Goal: Information Seeking & Learning: Learn about a topic

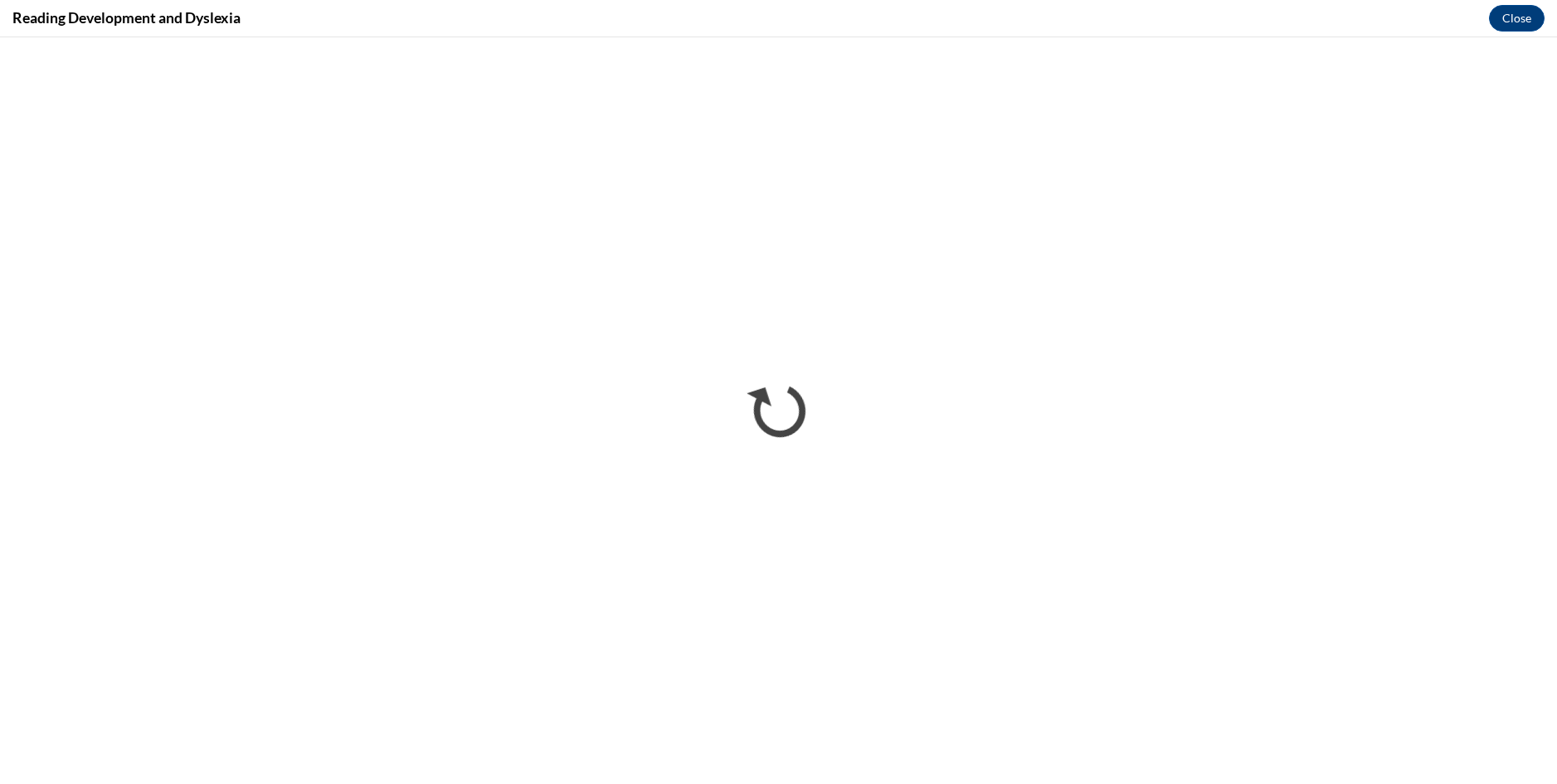
scroll to position [429, 0]
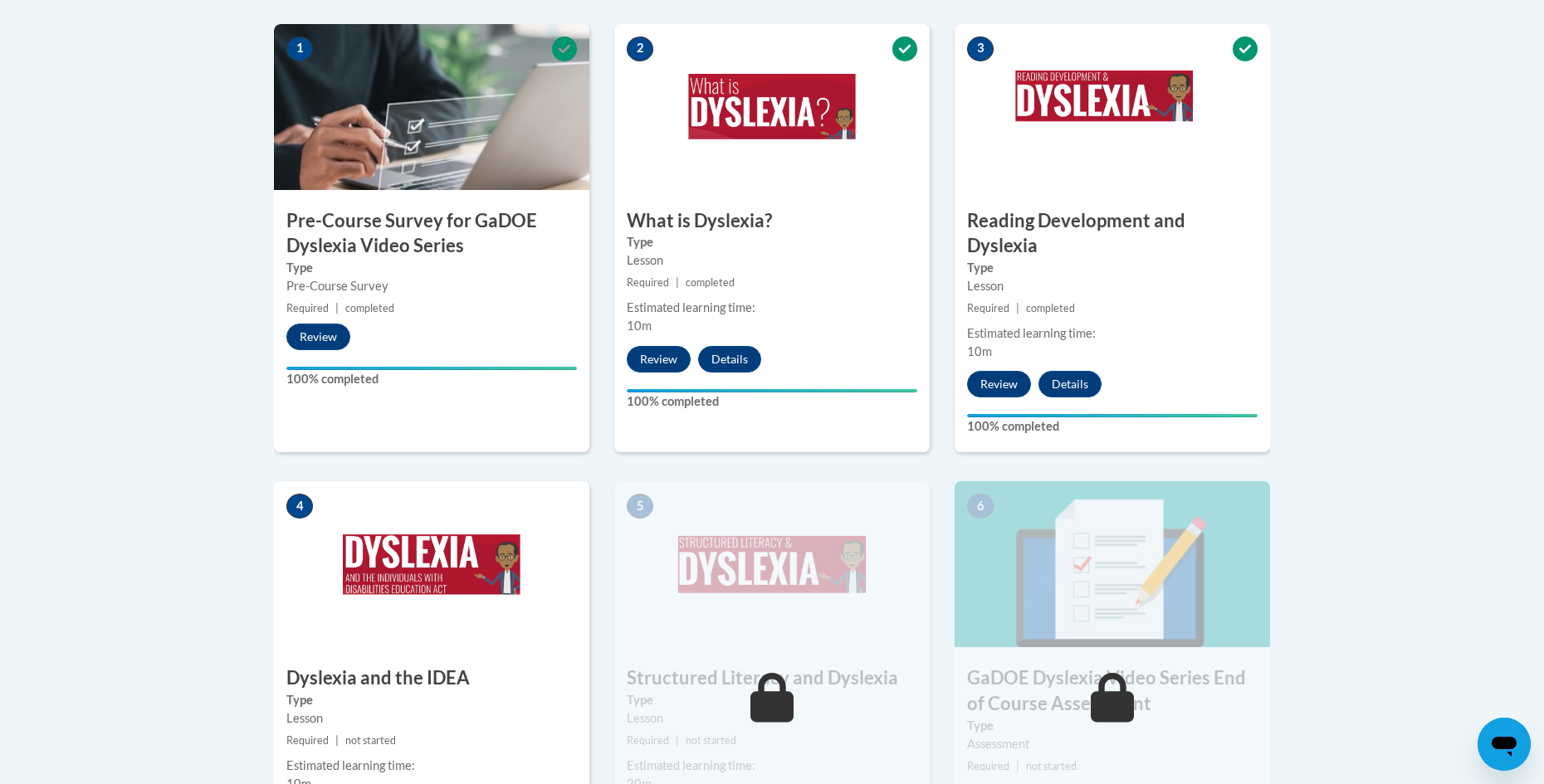
scroll to position [566, 0]
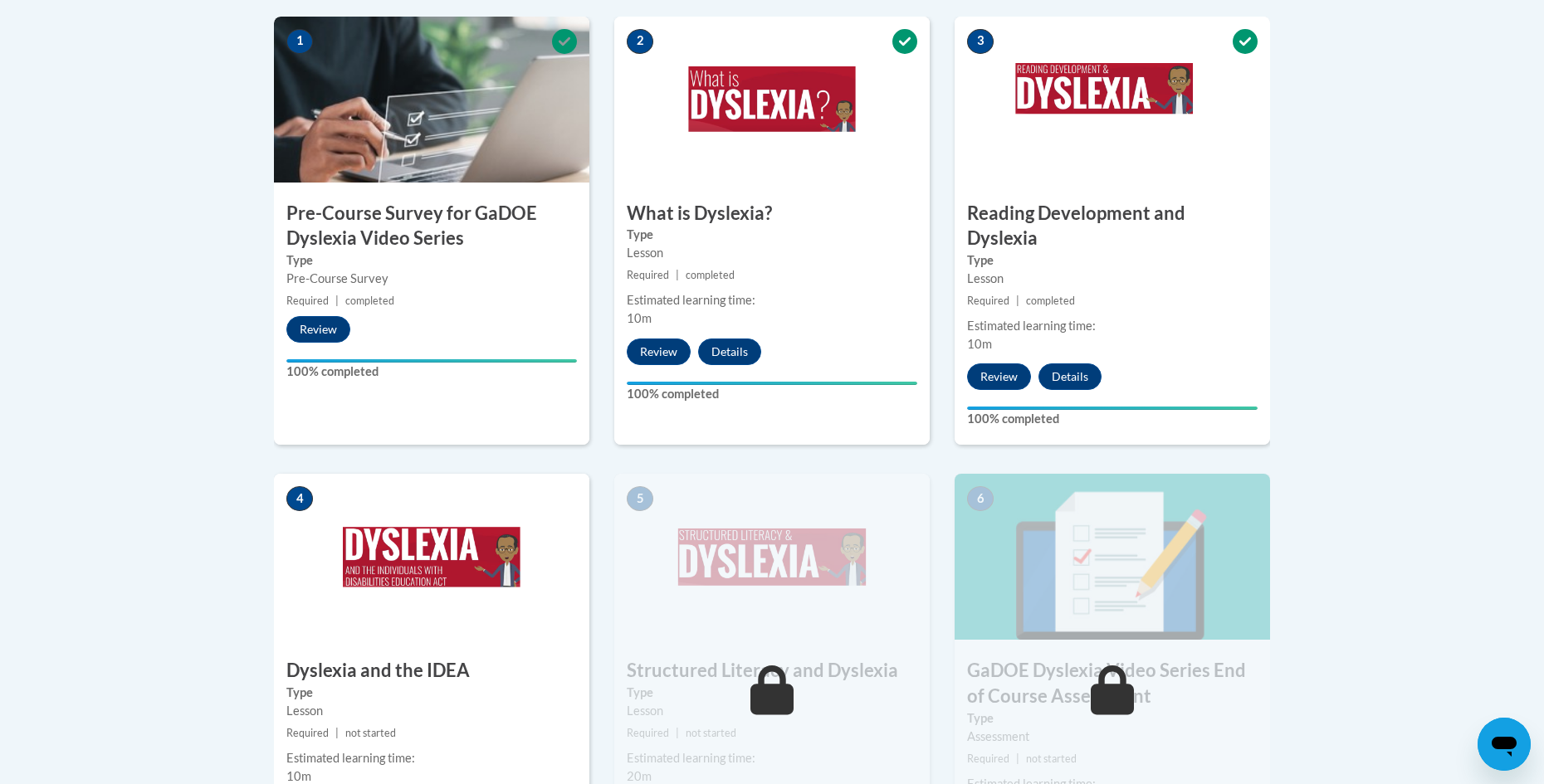
drag, startPoint x: 1517, startPoint y: 357, endPoint x: 1516, endPoint y: 385, distance: 28.0
click at [1516, 385] on body "This site uses cookies to help improve your learning experience. By continuing …" at bounding box center [772, 378] width 1544 height 1888
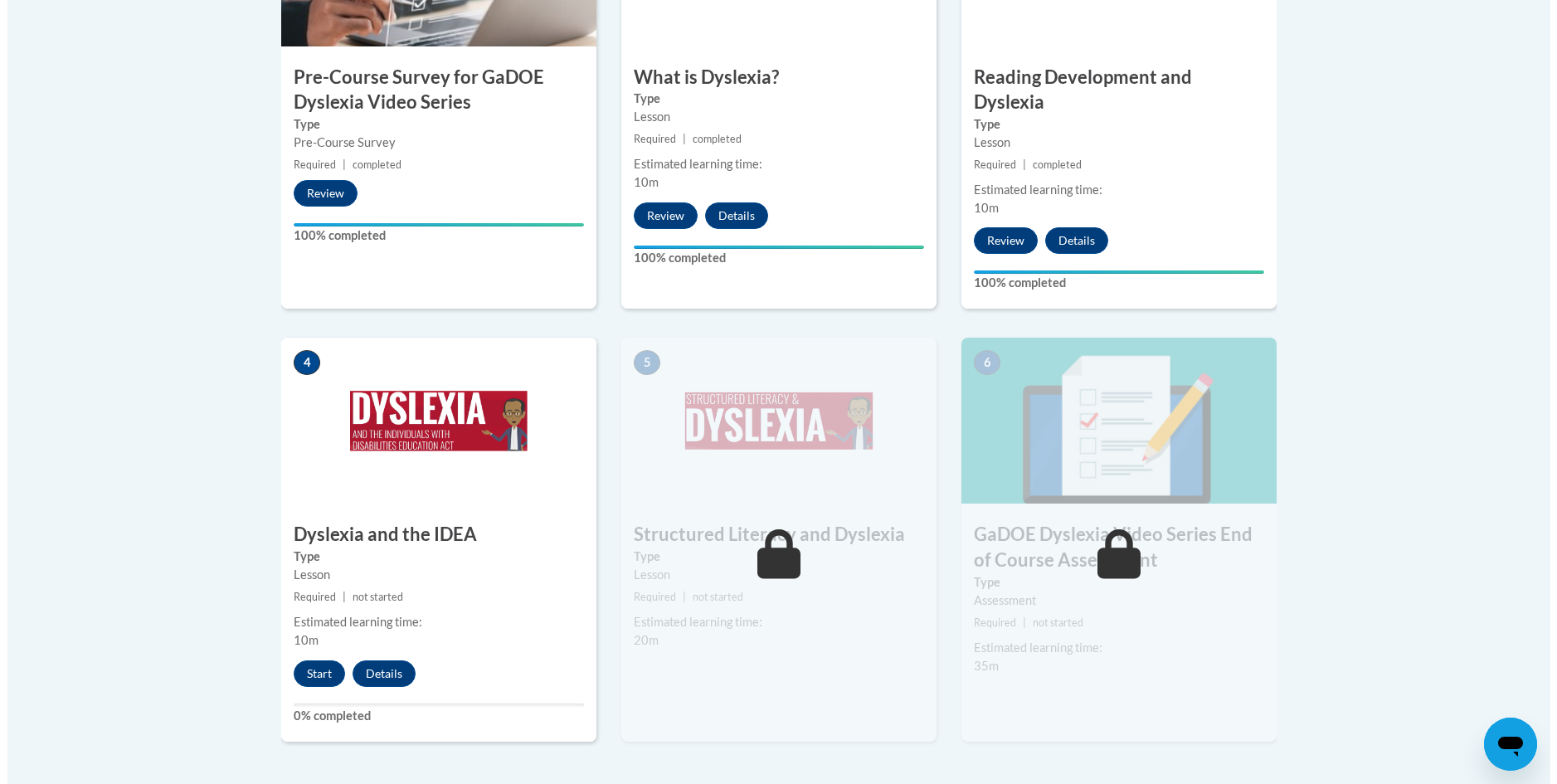
scroll to position [723, 0]
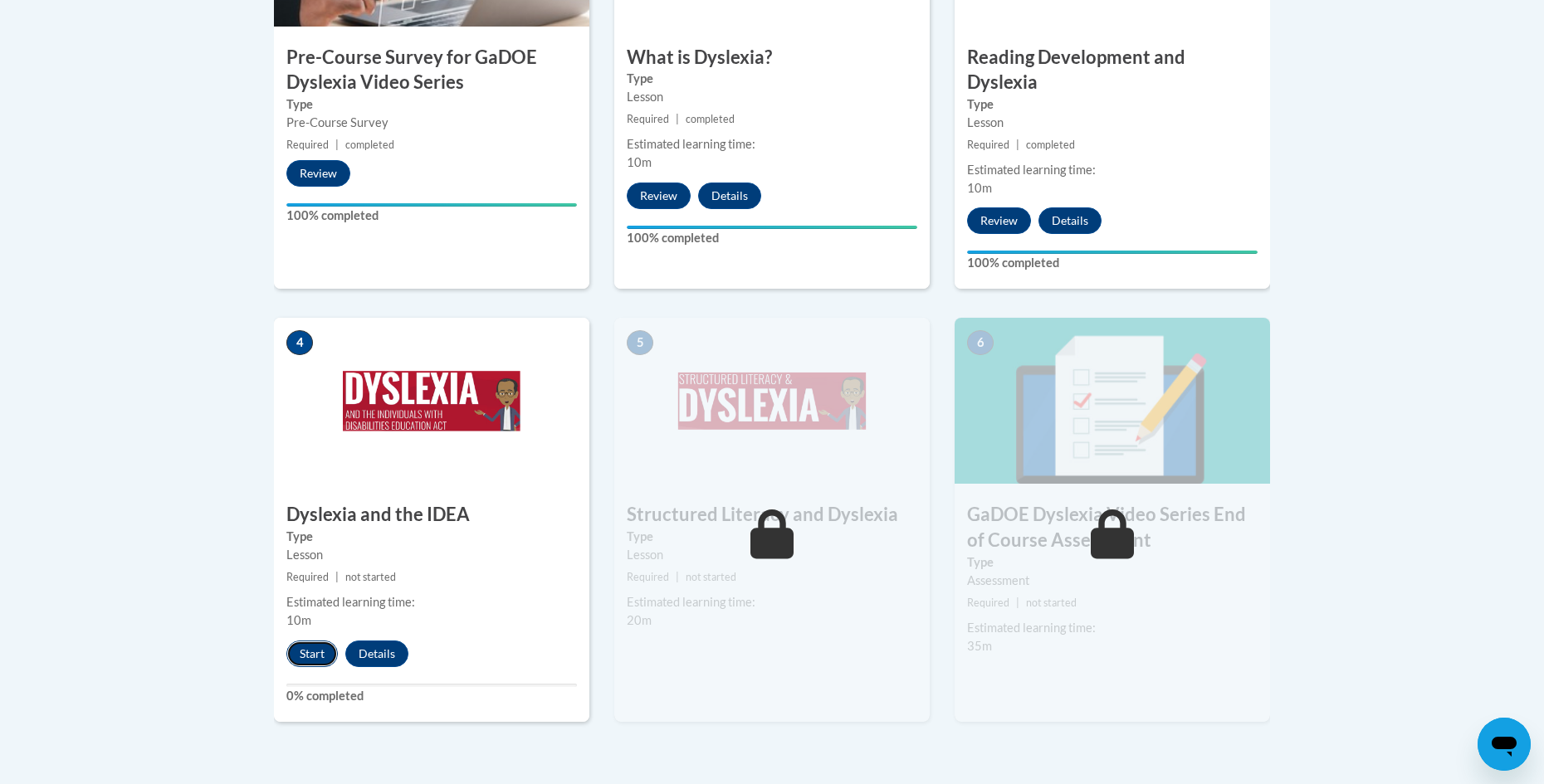
click at [309, 640] on button "Start" at bounding box center [313, 653] width 52 height 27
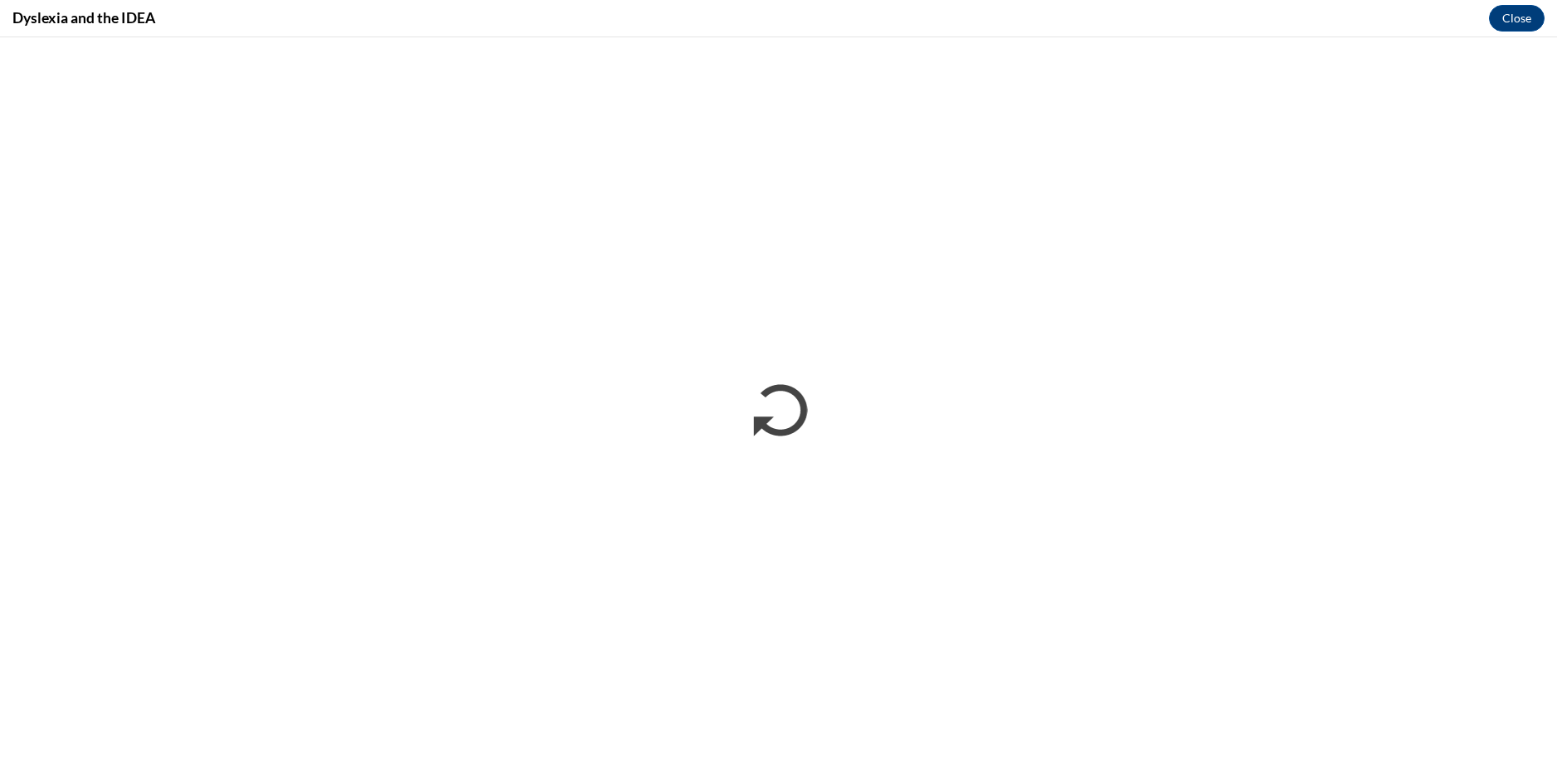
scroll to position [0, 0]
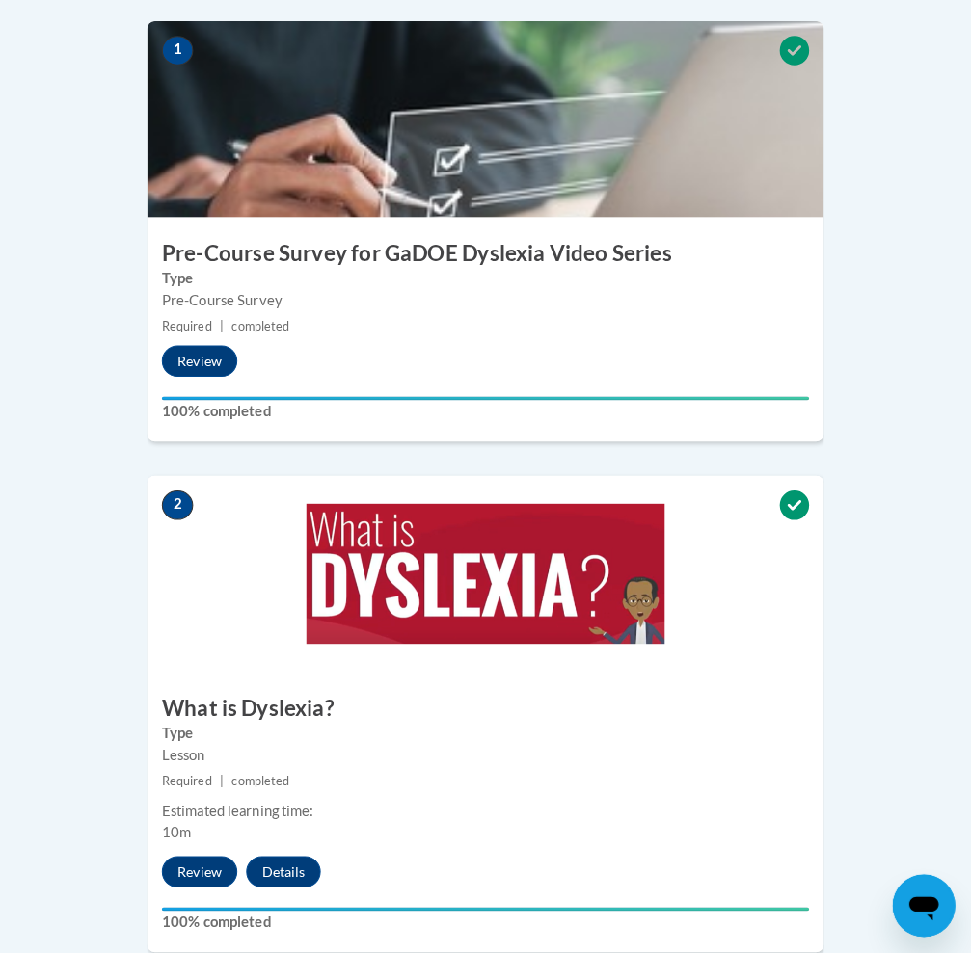
scroll to position [734, 0]
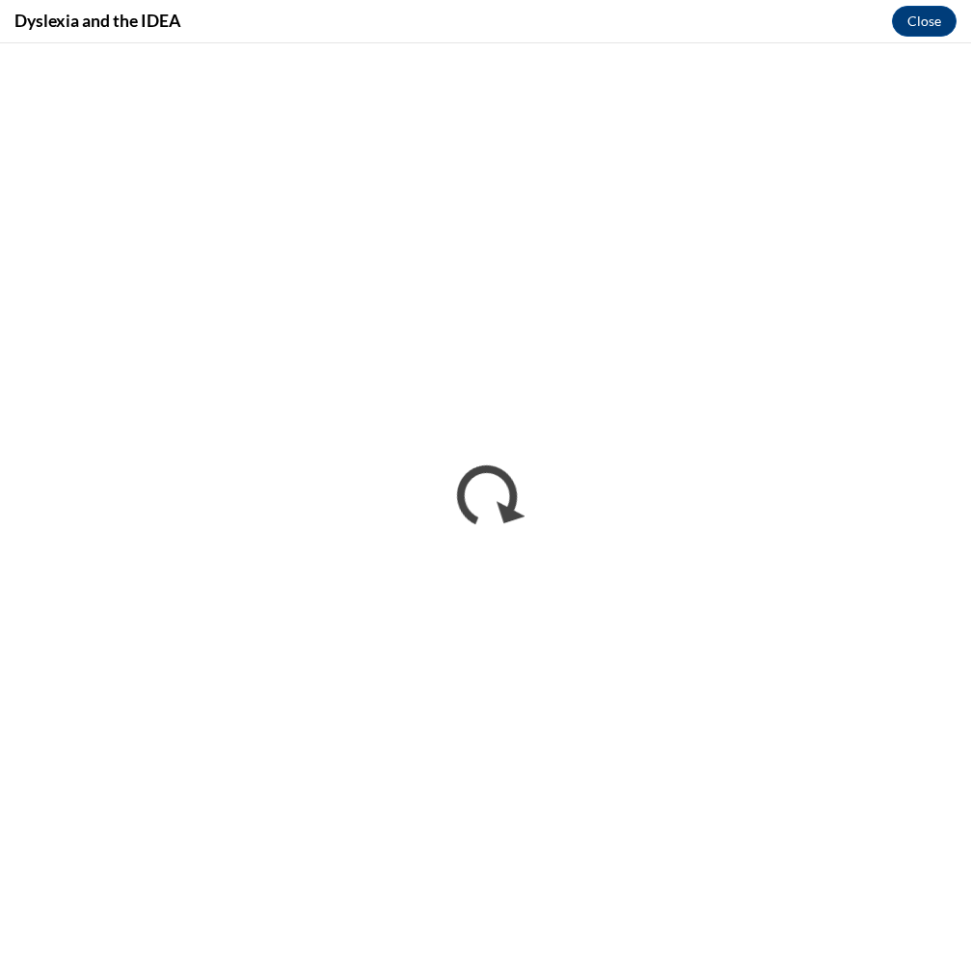
scroll to position [0, 0]
